Goal: Task Accomplishment & Management: Manage account settings

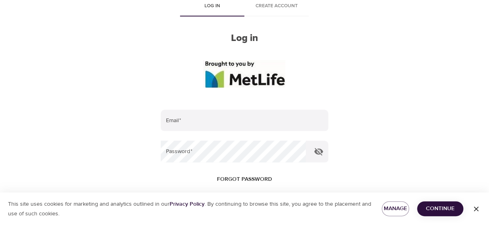
scroll to position [52, 0]
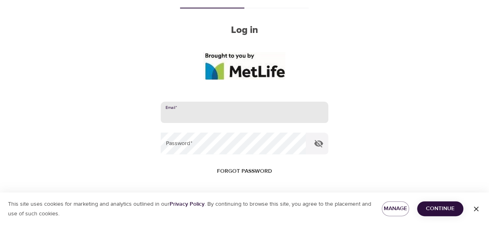
click at [216, 120] on input "email" at bounding box center [244, 113] width 167 height 22
type input "[PERSON_NAME][EMAIL_ADDRESS][DOMAIN_NAME]"
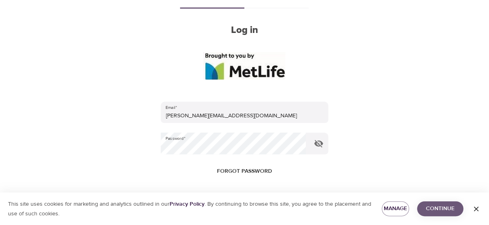
click at [441, 210] on span "Continue" at bounding box center [440, 209] width 33 height 10
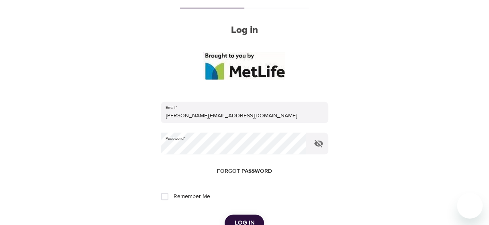
click at [196, 196] on span "Remember Me" at bounding box center [191, 197] width 37 height 8
click at [173, 196] on input "Remember Me" at bounding box center [164, 196] width 17 height 17
checkbox input "true"
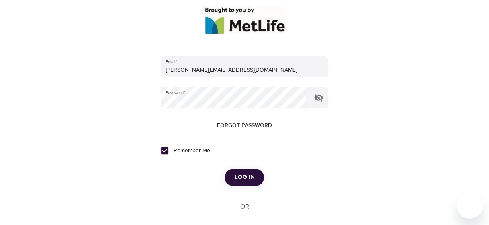
scroll to position [98, 0]
click at [244, 176] on span "Log in" at bounding box center [244, 177] width 20 height 10
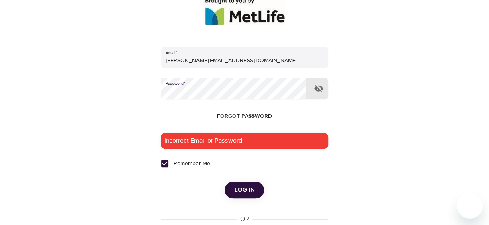
scroll to position [112, 0]
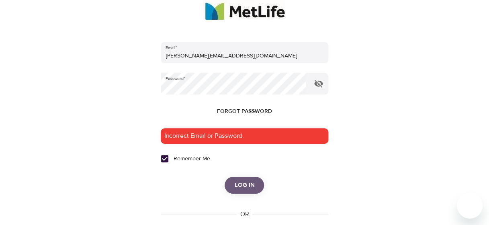
click at [252, 185] on span "Log in" at bounding box center [244, 185] width 20 height 10
click at [244, 190] on span "Log in" at bounding box center [244, 185] width 20 height 10
click at [320, 83] on icon "button" at bounding box center [319, 84] width 10 height 10
click at [234, 178] on button "Log in" at bounding box center [244, 185] width 39 height 17
click at [238, 190] on span "Log in" at bounding box center [244, 185] width 20 height 10
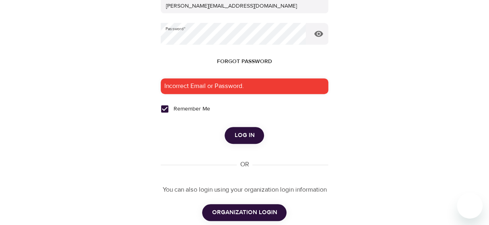
scroll to position [193, 0]
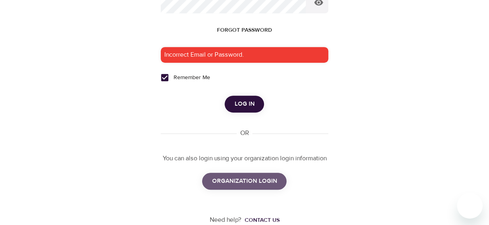
click at [267, 176] on span "ORGANIZATION LOGIN" at bounding box center [244, 181] width 65 height 10
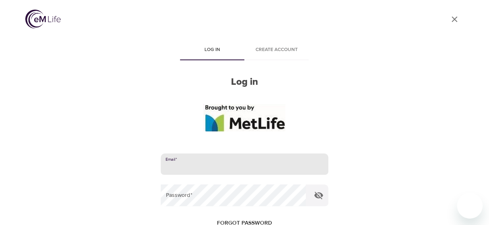
click at [240, 154] on input "email" at bounding box center [244, 165] width 167 height 22
type input "[PERSON_NAME][EMAIL_ADDRESS][DOMAIN_NAME]"
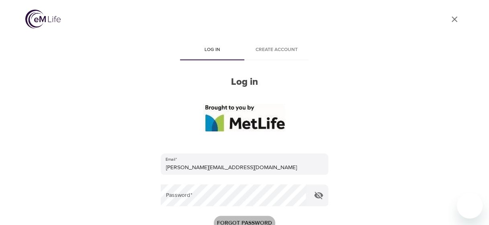
click at [255, 219] on span "Forgot password" at bounding box center [244, 223] width 55 height 10
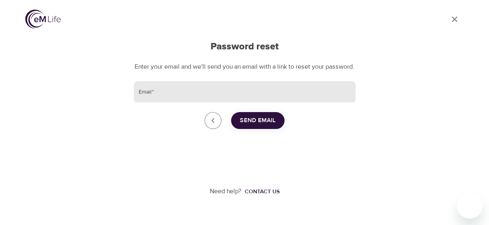
click at [192, 103] on input "Email   *" at bounding box center [245, 92] width 222 height 22
type input "[PERSON_NAME][EMAIL_ADDRESS][DOMAIN_NAME]"
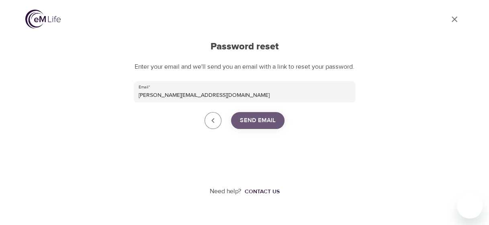
click at [262, 126] on span "Send Email" at bounding box center [258, 120] width 36 height 10
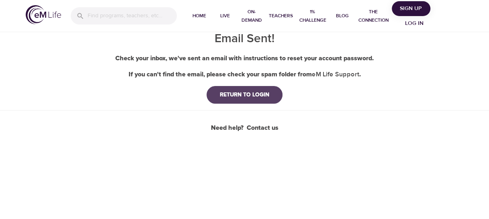
click at [238, 97] on div "RETURN TO LOGIN" at bounding box center [244, 95] width 62 height 8
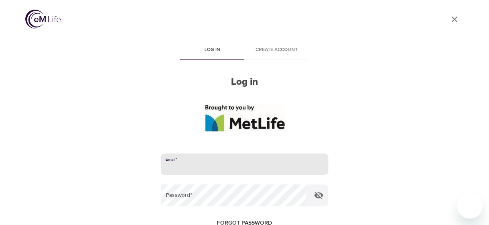
click at [224, 159] on input "email" at bounding box center [244, 165] width 167 height 22
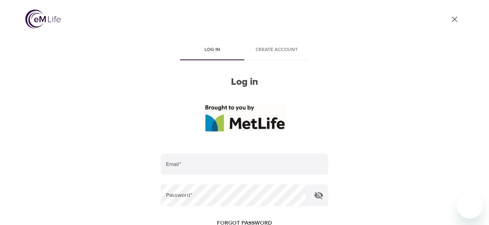
click at [363, 147] on div "User Profile Log in Create account Log in Email   * Password   * Forgot passwor…" at bounding box center [245, 112] width 458 height 225
